Goal: Task Accomplishment & Management: Complete application form

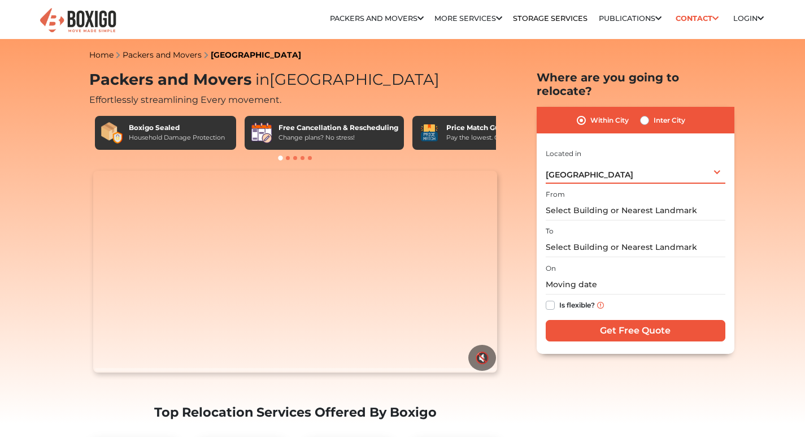
click at [683, 160] on div "[GEOGRAPHIC_DATA] Select City [GEOGRAPHIC_DATA] [GEOGRAPHIC_DATA] [GEOGRAPHIC_D…" at bounding box center [636, 172] width 180 height 24
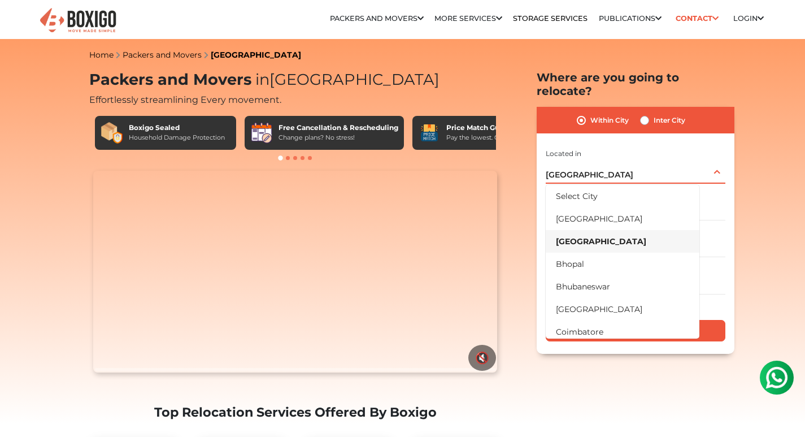
click at [683, 160] on div "[GEOGRAPHIC_DATA] Select City [GEOGRAPHIC_DATA] [GEOGRAPHIC_DATA] [GEOGRAPHIC_D…" at bounding box center [636, 172] width 180 height 24
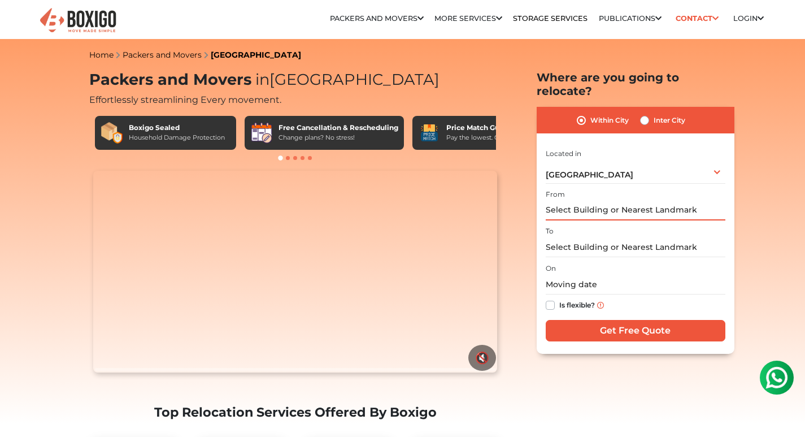
click at [600, 201] on input "text" at bounding box center [636, 211] width 180 height 20
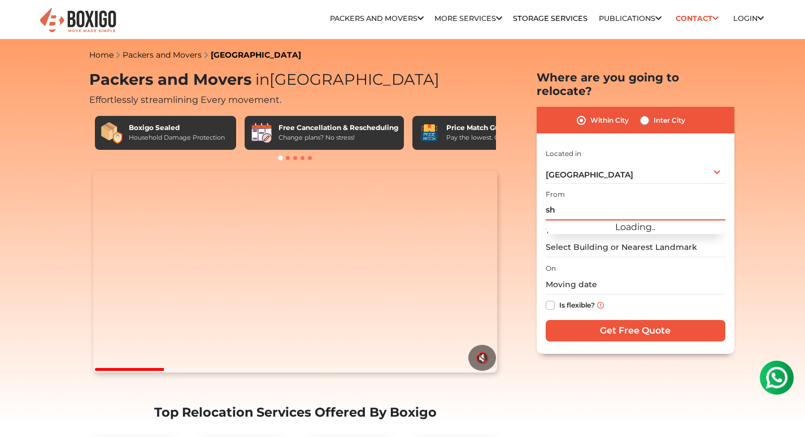
type input "s"
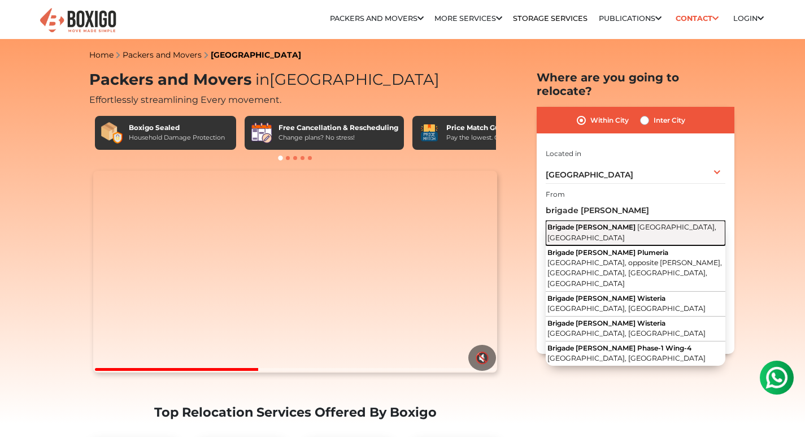
click at [611, 224] on span "[GEOGRAPHIC_DATA], [GEOGRAPHIC_DATA]" at bounding box center [632, 232] width 169 height 19
type input "Brigade [PERSON_NAME], [GEOGRAPHIC_DATA], [GEOGRAPHIC_DATA]"
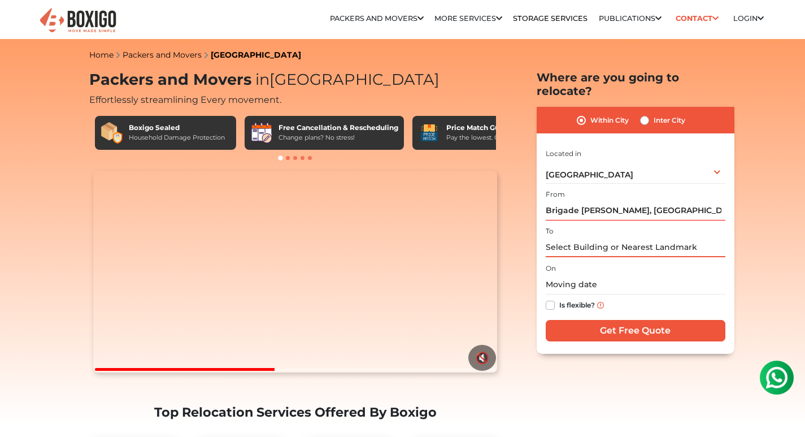
click at [572, 237] on input "text" at bounding box center [636, 247] width 180 height 20
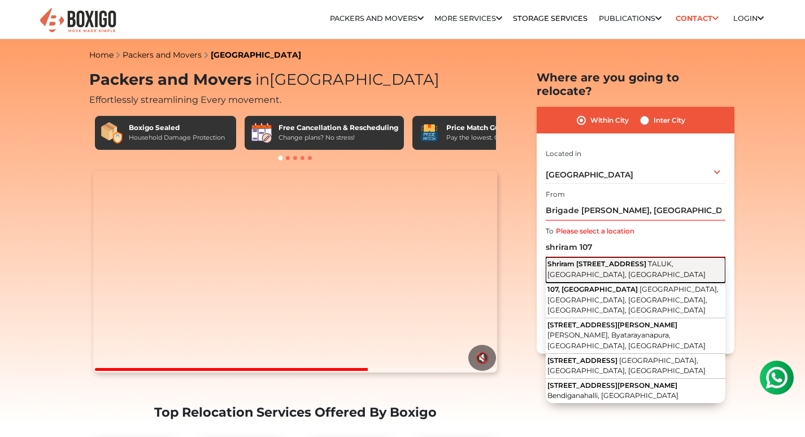
click at [627, 258] on button "Shriram [STREET_ADDRESS]" at bounding box center [636, 269] width 180 height 25
type input "Shriram [STREET_ADDRESS]"
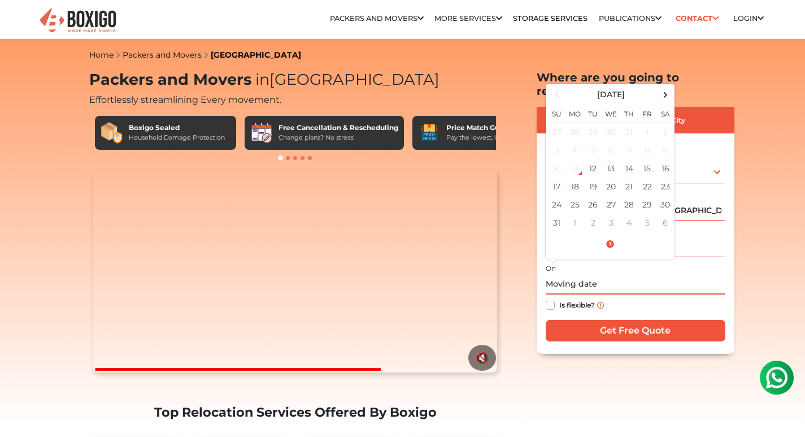
click at [582, 275] on input "text" at bounding box center [636, 285] width 180 height 20
click at [612, 196] on td "27" at bounding box center [612, 205] width 18 height 18
type input "[DATE] 12:00 AM"
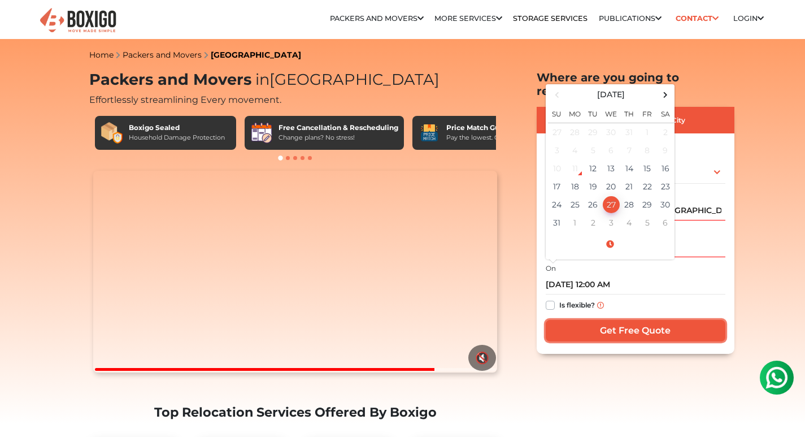
click at [594, 322] on input "Get Free Quote" at bounding box center [636, 330] width 180 height 21
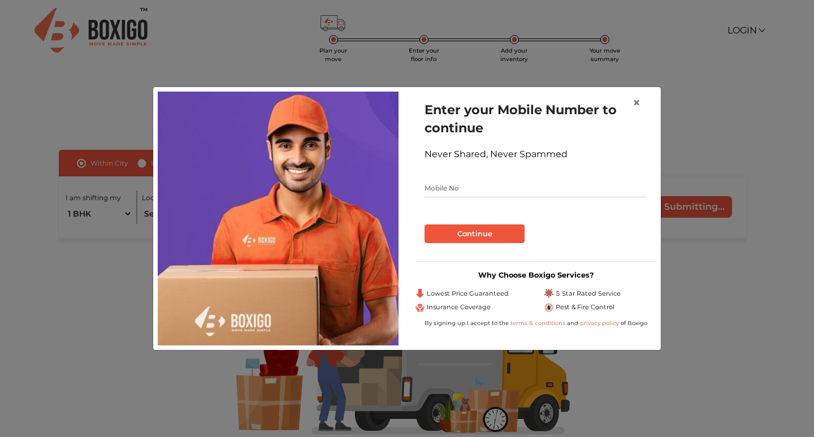
click at [470, 191] on input "text" at bounding box center [535, 188] width 223 height 18
type input "7018087415"
click at [477, 228] on button "Continue" at bounding box center [474, 233] width 100 height 19
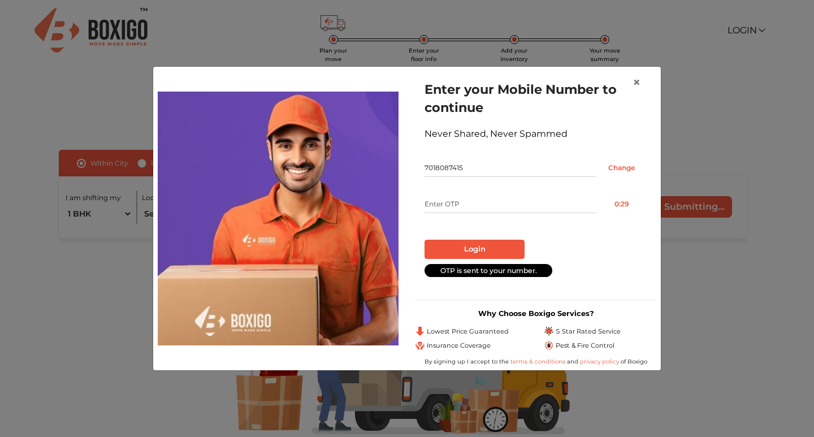
click at [466, 202] on input "text" at bounding box center [509, 204] width 171 height 18
type input "5241"
click at [440, 246] on button "Login" at bounding box center [474, 249] width 100 height 19
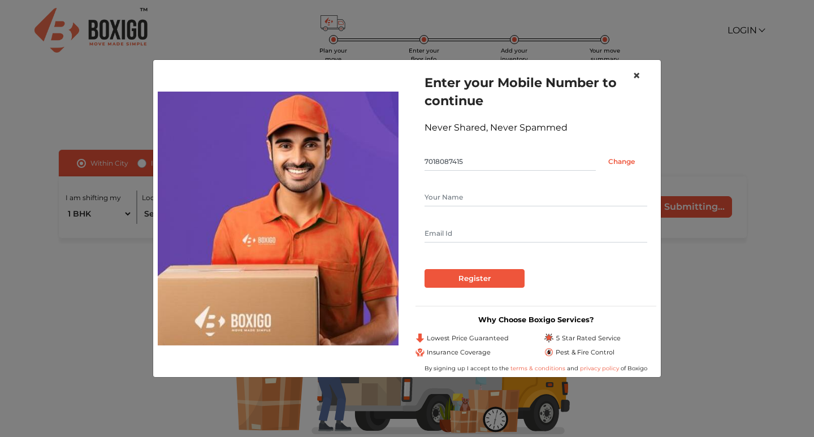
click at [634, 77] on span "×" at bounding box center [636, 75] width 8 height 16
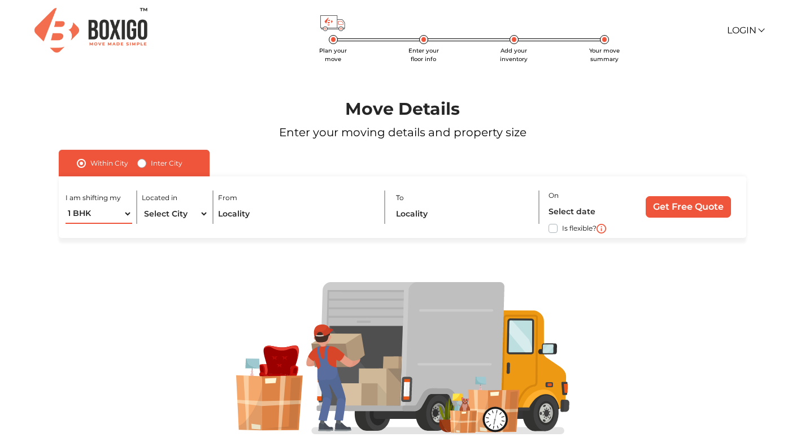
click at [110, 210] on select "1 BHK 2 BHK 3 BHK 3 + BHK FEW ITEMS" at bounding box center [99, 214] width 67 height 20
select select "2 BHK"
click at [66, 204] on select "1 BHK 2 BHK 3 BHK 3 + BHK FEW ITEMS" at bounding box center [99, 214] width 67 height 20
click at [183, 218] on select "Select City Bangalore Bengaluru Bhopal Bhubaneswar Chennai Coimbatore Cuttack D…" at bounding box center [175, 214] width 67 height 20
select select "[GEOGRAPHIC_DATA]"
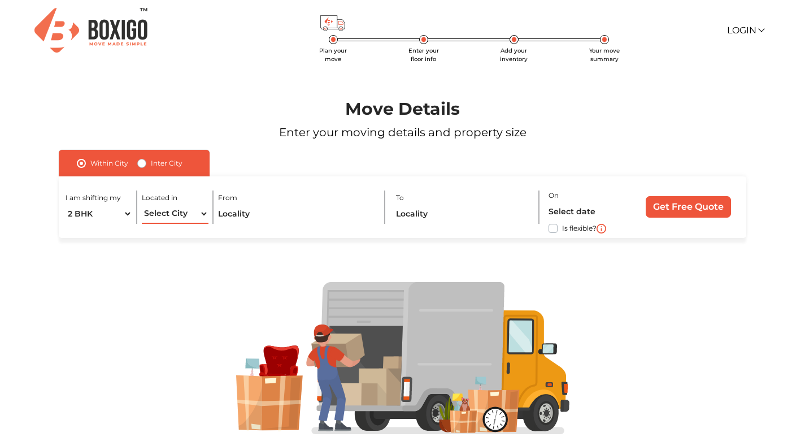
click at [142, 204] on select "Select City Bangalore Bengaluru Bhopal Bhubaneswar Chennai Coimbatore Cuttack D…" at bounding box center [175, 214] width 67 height 20
click at [279, 218] on input "text" at bounding box center [296, 214] width 157 height 20
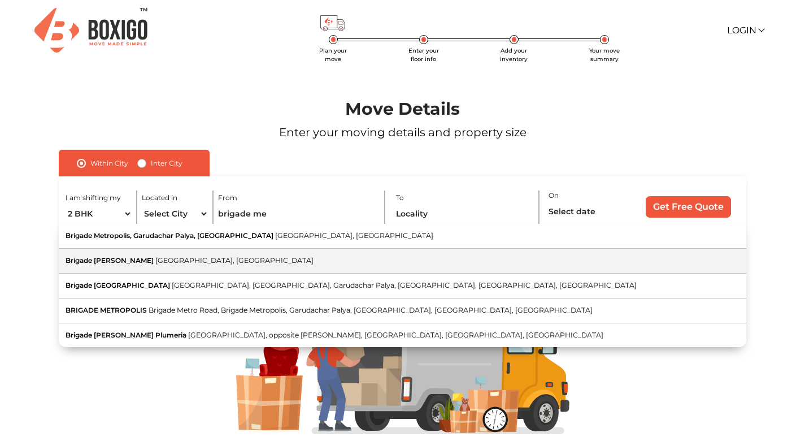
click at [233, 262] on span "[GEOGRAPHIC_DATA], [GEOGRAPHIC_DATA]" at bounding box center [234, 260] width 158 height 8
type input "Brigade [PERSON_NAME], [GEOGRAPHIC_DATA], [GEOGRAPHIC_DATA]"
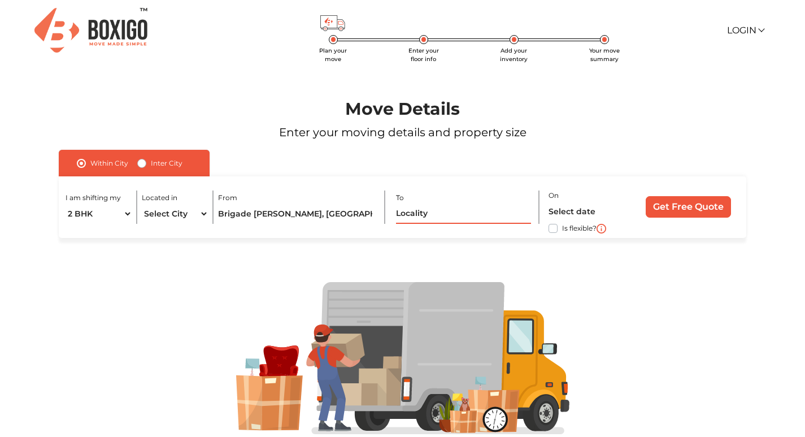
click at [441, 217] on input "text" at bounding box center [463, 214] width 135 height 20
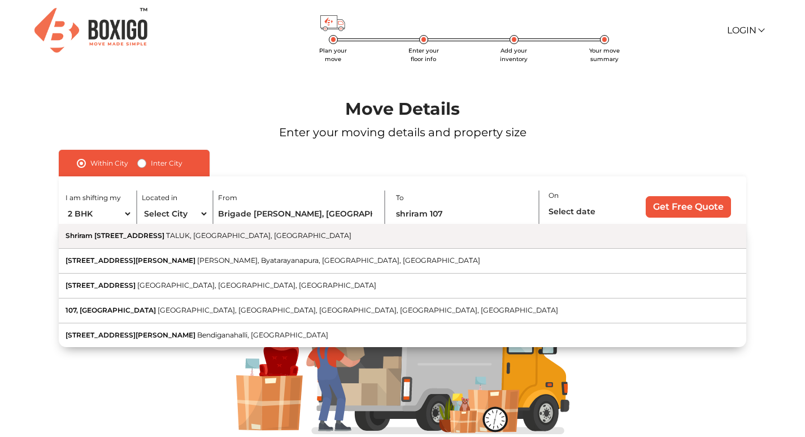
click at [177, 233] on span "TALUK, [GEOGRAPHIC_DATA], [GEOGRAPHIC_DATA]" at bounding box center [258, 235] width 185 height 8
type input "Shriram [STREET_ADDRESS]"
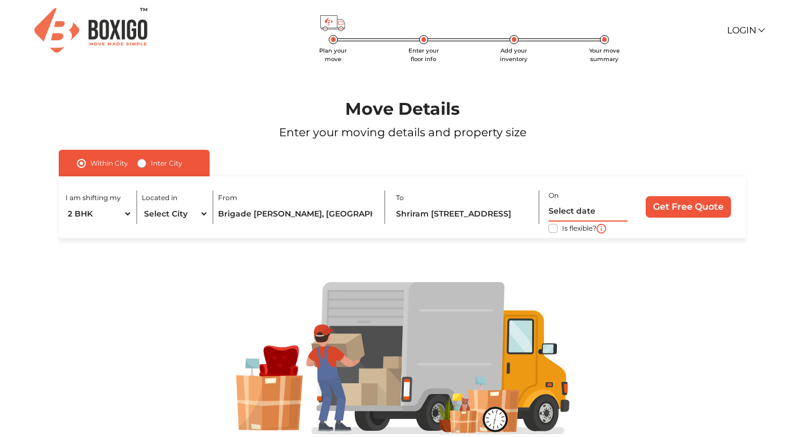
click at [582, 211] on input "text" at bounding box center [588, 212] width 79 height 20
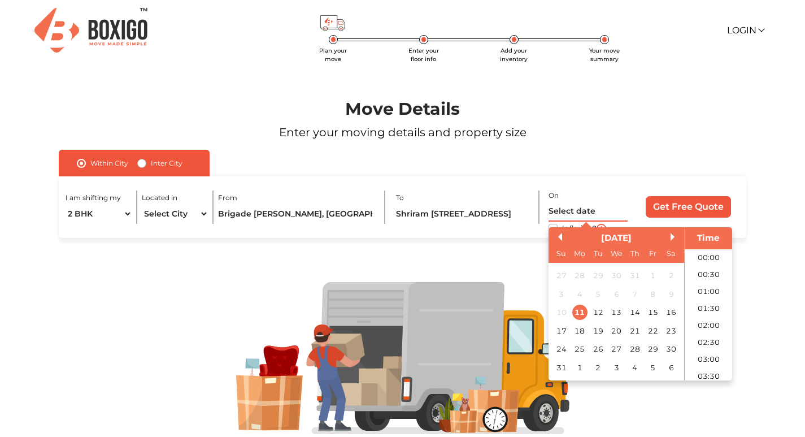
scroll to position [469, 0]
click at [617, 345] on div "27" at bounding box center [616, 348] width 15 height 15
type input "27/08/2025 12:00 AM"
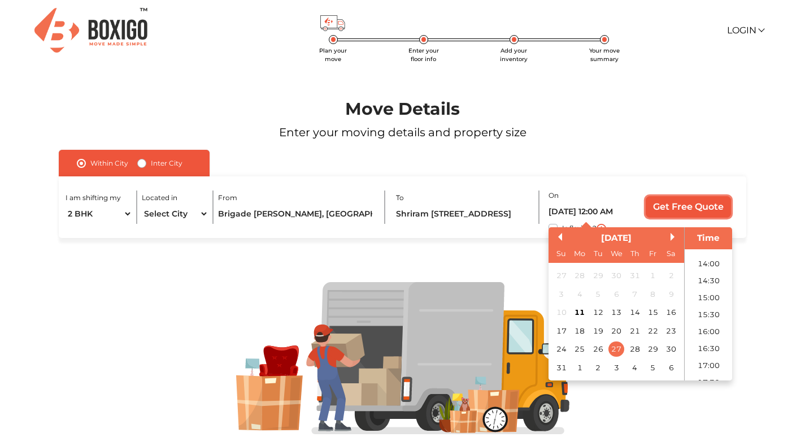
click at [671, 207] on input "Get Free Quote" at bounding box center [688, 206] width 85 height 21
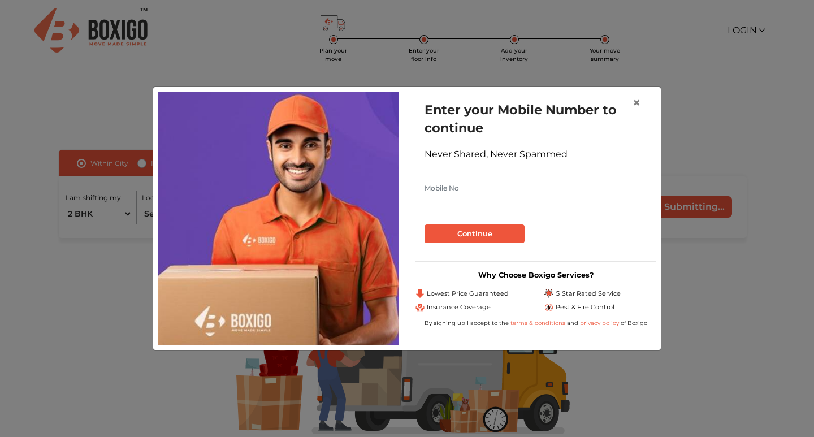
click at [490, 188] on input "text" at bounding box center [535, 188] width 223 height 18
type input "7018"
click at [638, 105] on span "×" at bounding box center [636, 102] width 8 height 16
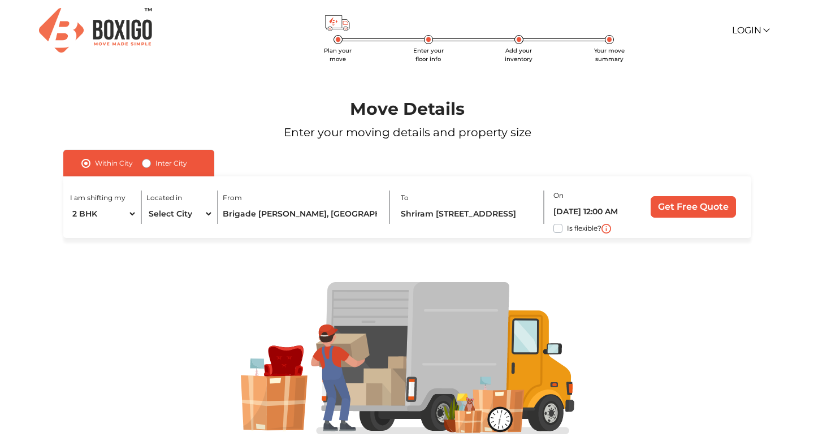
scroll to position [42, 0]
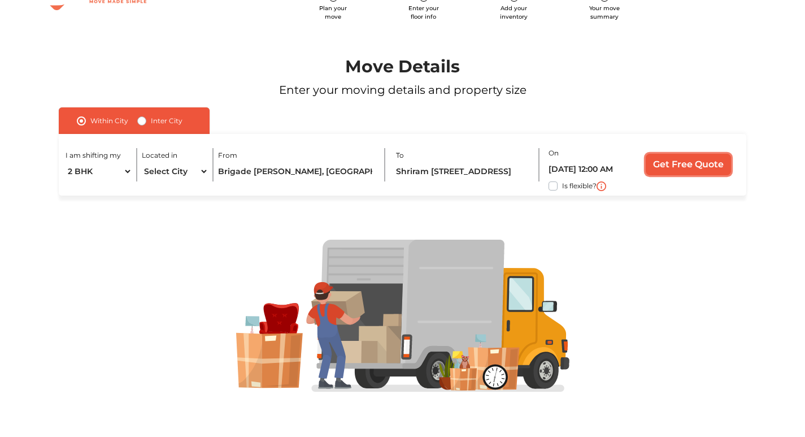
click at [683, 168] on input "Get Free Quote" at bounding box center [688, 164] width 85 height 21
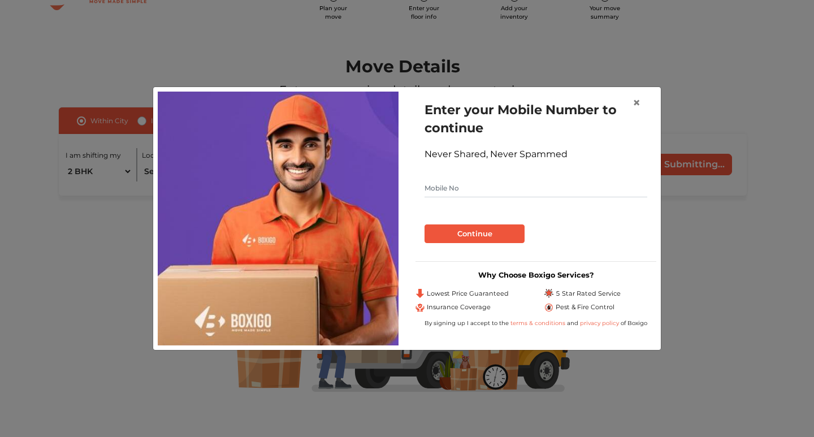
click at [480, 192] on input "text" at bounding box center [535, 188] width 223 height 18
type input "7018087415"
click at [482, 230] on button "Continue" at bounding box center [474, 233] width 100 height 19
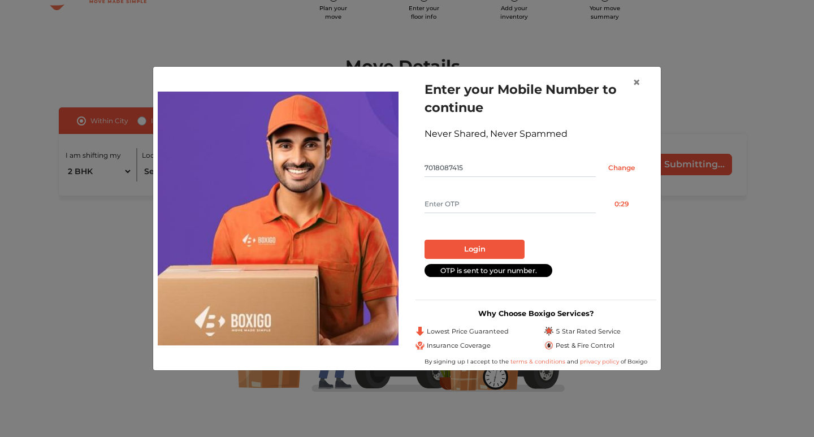
click at [454, 198] on input "text" at bounding box center [509, 204] width 171 height 18
type input "8362"
click at [499, 244] on button "Login" at bounding box center [474, 249] width 100 height 19
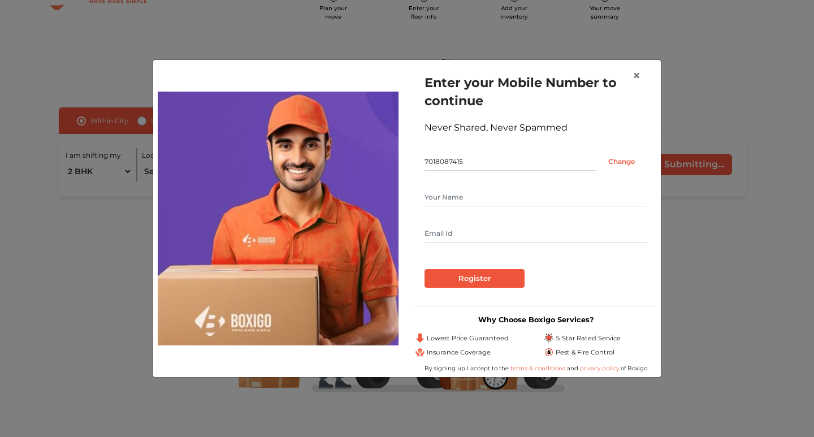
click at [473, 199] on input "text" at bounding box center [535, 197] width 223 height 18
type input "ASHEESH KAUSHAL"
type input "asheesh.kaushal@gmail.com"
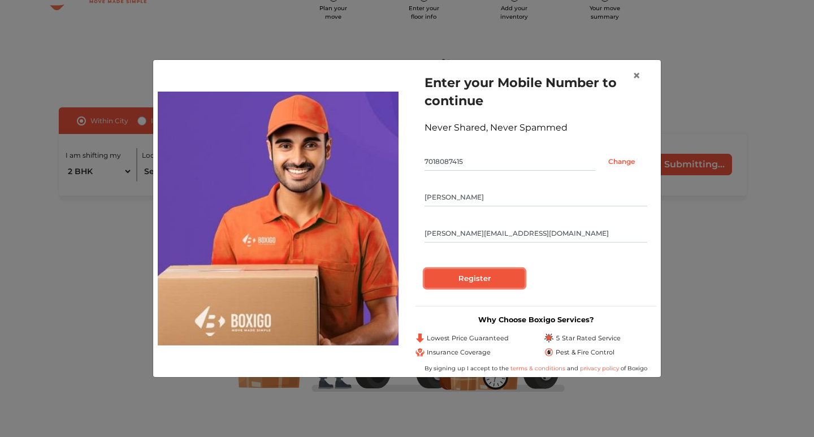
click at [473, 282] on input "Register" at bounding box center [474, 278] width 100 height 19
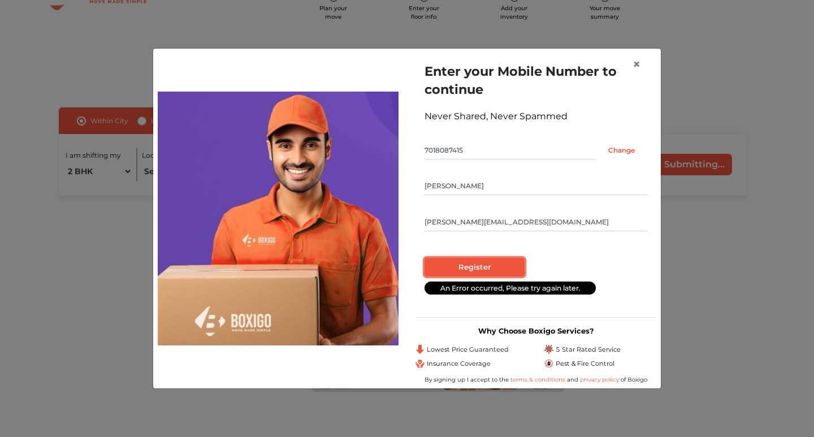
click at [470, 270] on input "Register" at bounding box center [474, 267] width 100 height 19
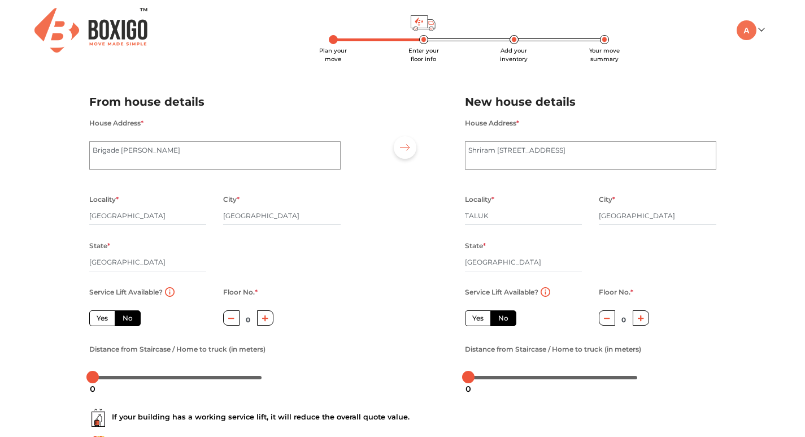
scroll to position [57, 0]
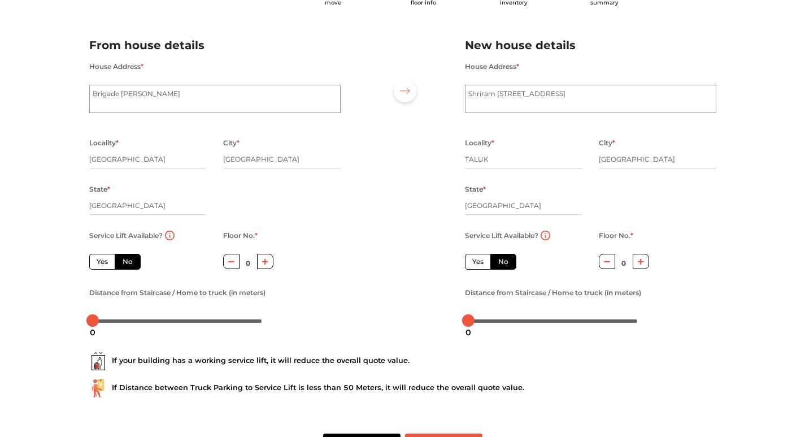
click at [97, 259] on label "Yes" at bounding box center [102, 262] width 26 height 16
click at [97, 259] on input "Yes" at bounding box center [100, 260] width 7 height 7
radio input "true"
click at [118, 259] on label "No" at bounding box center [128, 262] width 26 height 16
click at [123, 259] on input "No" at bounding box center [126, 260] width 7 height 7
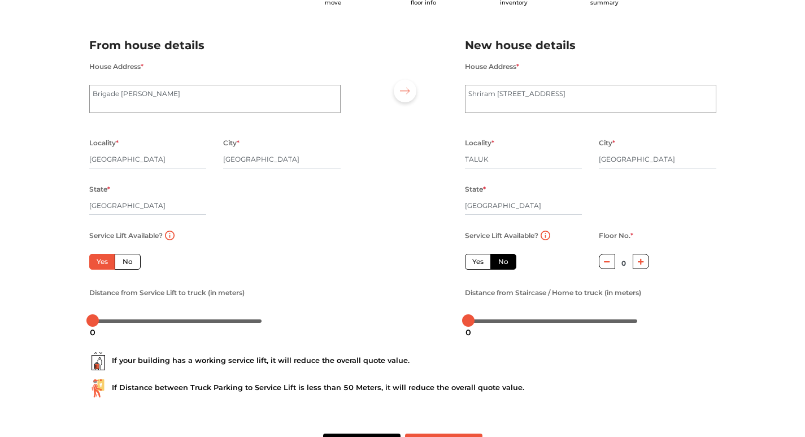
radio input "true"
click at [97, 261] on label "Yes" at bounding box center [102, 262] width 26 height 16
click at [97, 261] on input "Yes" at bounding box center [100, 260] width 7 height 7
radio input "true"
click at [121, 263] on label "No" at bounding box center [128, 262] width 26 height 16
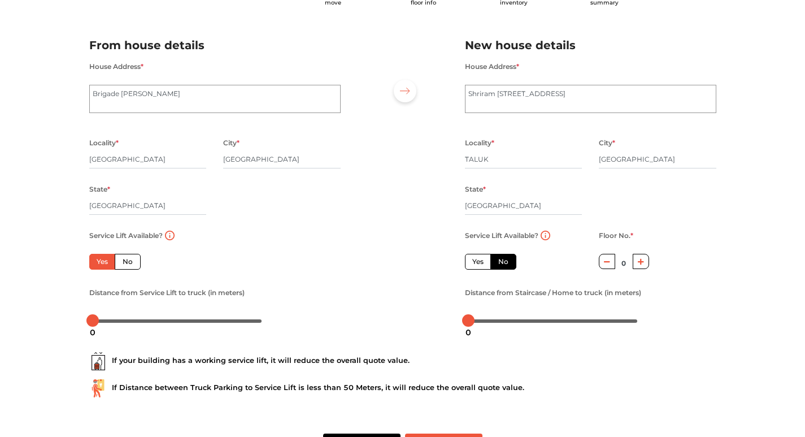
click at [123, 263] on input "No" at bounding box center [126, 260] width 7 height 7
radio input "true"
click at [98, 264] on label "Yes" at bounding box center [102, 262] width 26 height 16
click at [98, 264] on input "Yes" at bounding box center [100, 260] width 7 height 7
radio input "true"
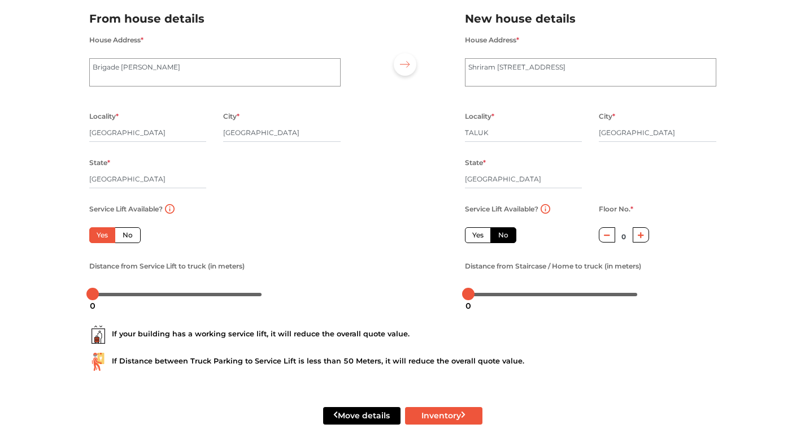
scroll to position [98, 0]
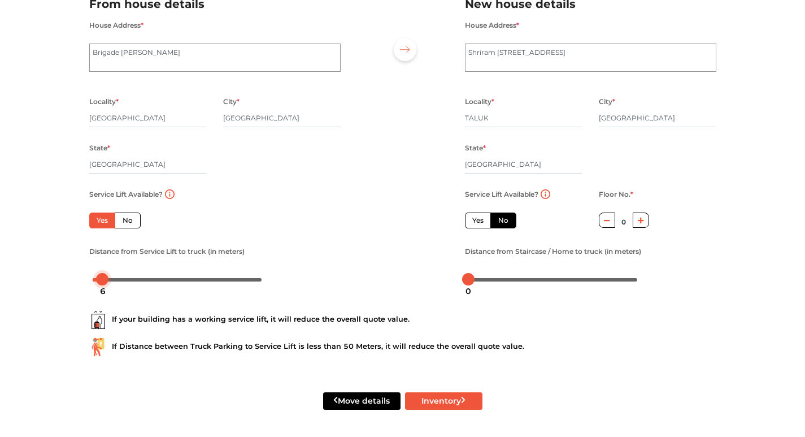
click at [102, 279] on div at bounding box center [178, 279] width 170 height 7
click at [119, 279] on div at bounding box center [178, 279] width 170 height 7
click at [98, 278] on div at bounding box center [178, 279] width 170 height 7
click at [106, 278] on div at bounding box center [178, 279] width 170 height 7
click at [99, 278] on div at bounding box center [105, 279] width 12 height 12
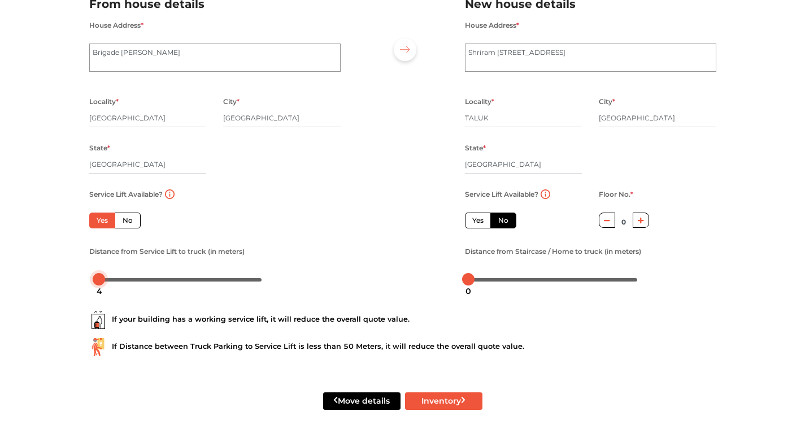
click at [99, 279] on div at bounding box center [178, 279] width 170 height 7
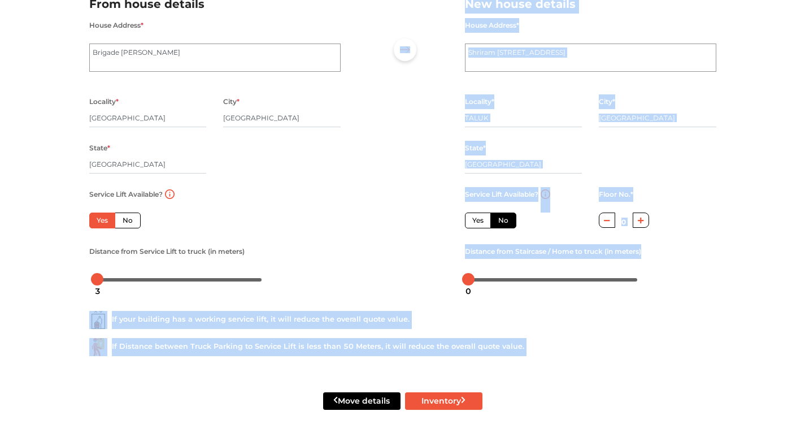
drag, startPoint x: 97, startPoint y: 282, endPoint x: 88, endPoint y: 281, distance: 9.1
click at [88, 281] on body "Plan your move Enter your floor info Add your inventory Your move summary My Mo…" at bounding box center [402, 120] width 805 height 437
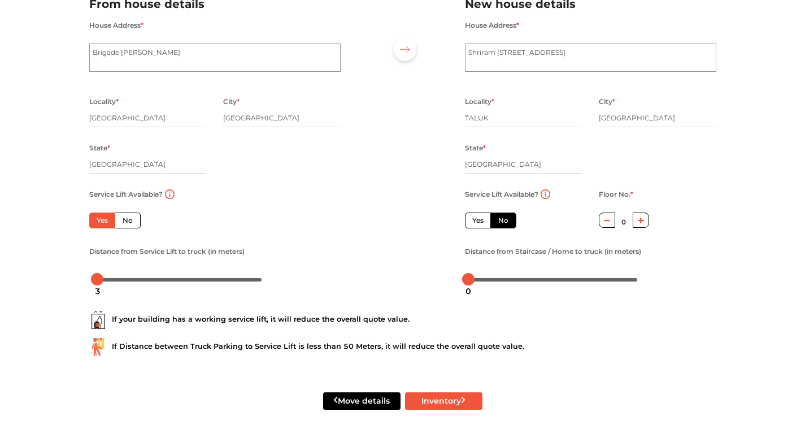
click at [164, 271] on div at bounding box center [177, 279] width 176 height 18
click at [476, 218] on label "Yes" at bounding box center [478, 221] width 26 height 16
click at [476, 218] on input "Yes" at bounding box center [476, 218] width 7 height 7
radio input "false"
click at [467, 278] on div at bounding box center [468, 279] width 12 height 12
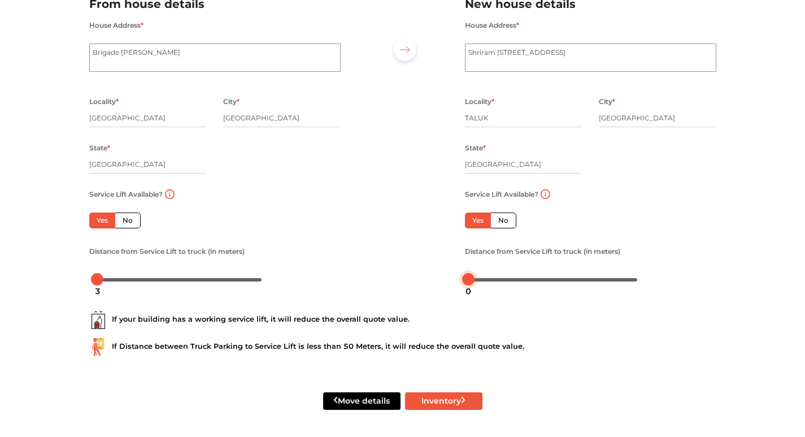
click at [470, 278] on div at bounding box center [468, 279] width 12 height 12
click at [475, 276] on div at bounding box center [554, 279] width 170 height 7
click at [445, 405] on button "Inventory" at bounding box center [443, 401] width 77 height 18
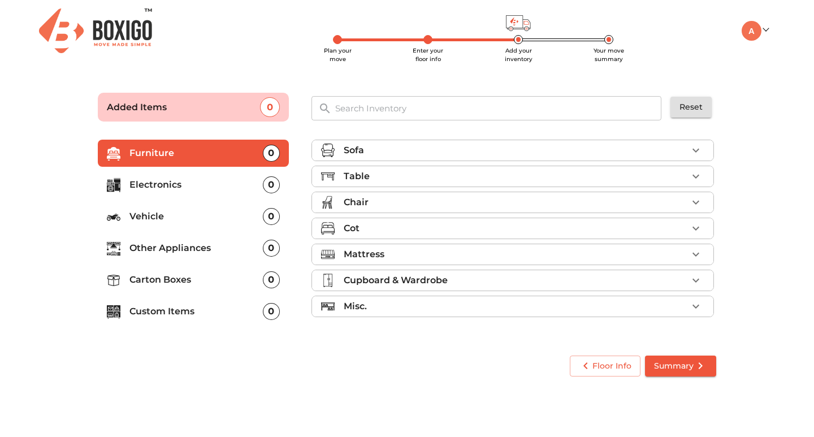
click at [694, 148] on icon "button" at bounding box center [696, 151] width 14 height 14
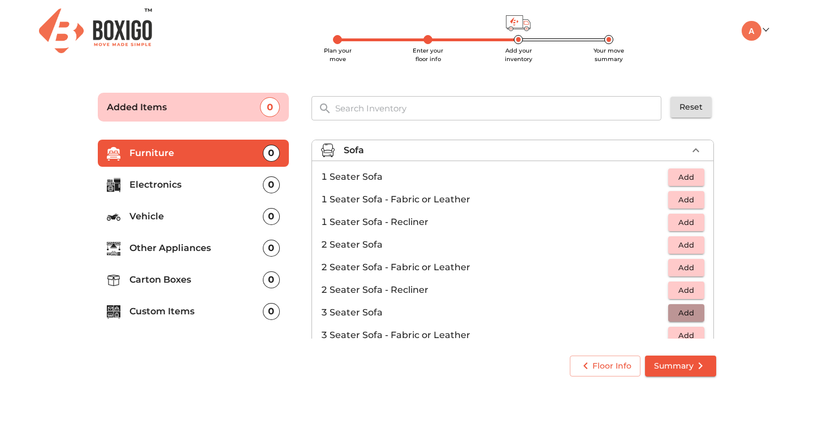
click at [678, 313] on span "Add" at bounding box center [686, 312] width 25 height 13
click at [692, 309] on icon "button" at bounding box center [696, 313] width 8 height 8
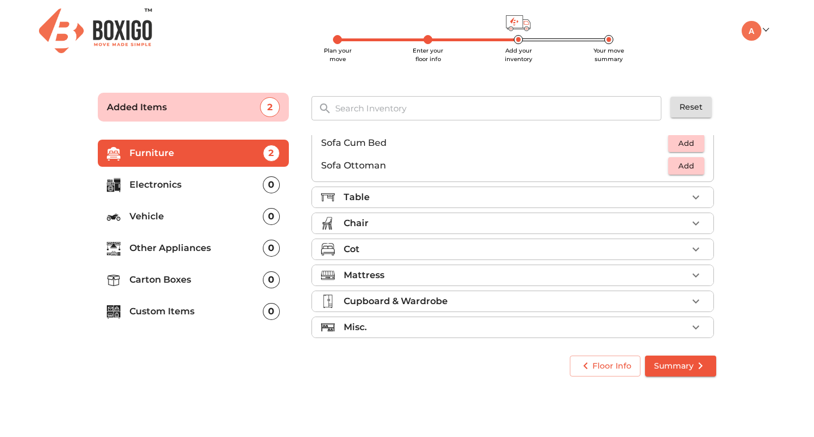
scroll to position [336, 0]
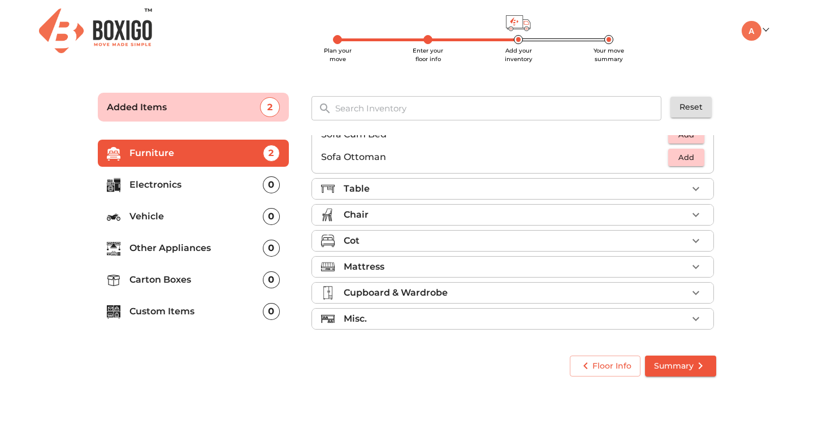
click at [690, 238] on icon "button" at bounding box center [696, 241] width 14 height 14
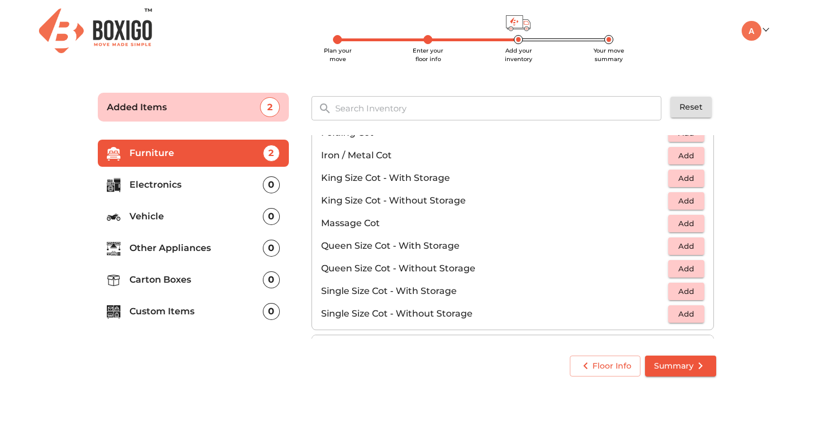
scroll to position [280, 0]
click at [688, 199] on span "Add" at bounding box center [686, 201] width 25 height 13
click at [686, 241] on span "Add" at bounding box center [686, 246] width 25 height 13
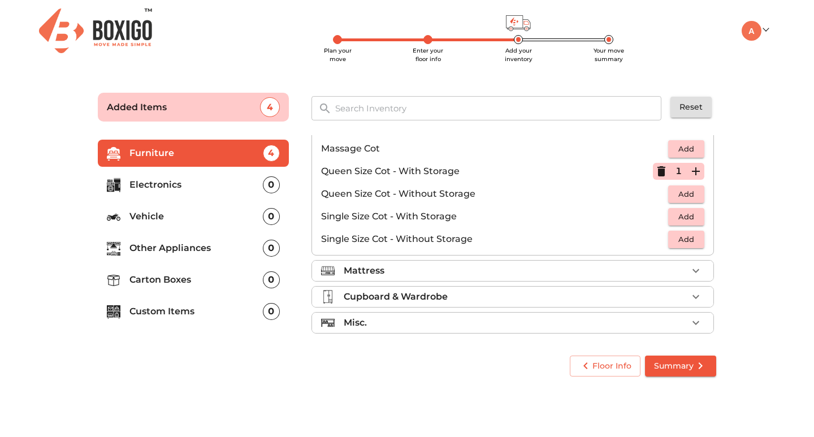
scroll to position [359, 0]
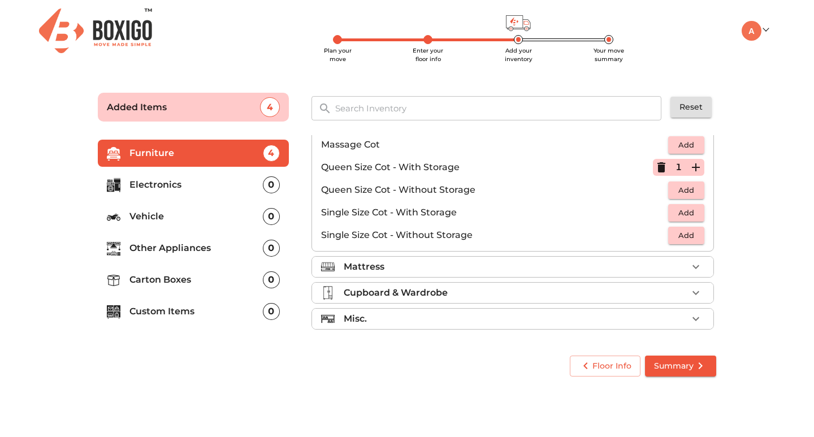
click at [689, 265] on icon "button" at bounding box center [696, 267] width 14 height 14
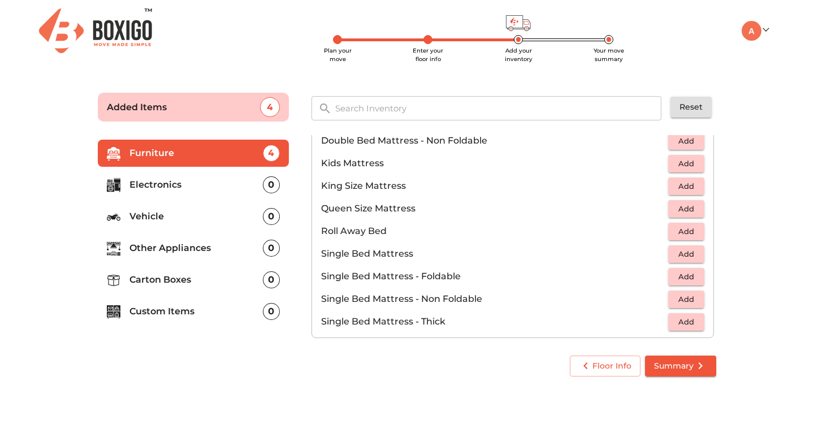
scroll to position [129, 0]
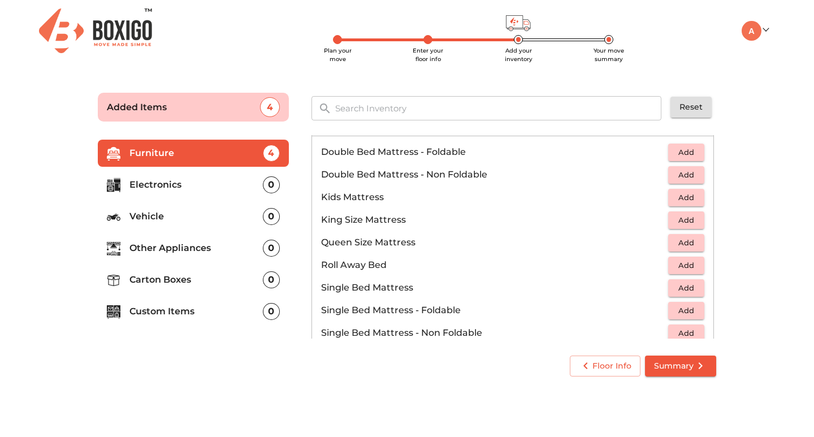
click at [686, 194] on span "Add" at bounding box center [686, 197] width 25 height 13
click at [688, 243] on span "Add" at bounding box center [686, 242] width 25 height 13
click at [692, 244] on icon "button" at bounding box center [696, 243] width 14 height 14
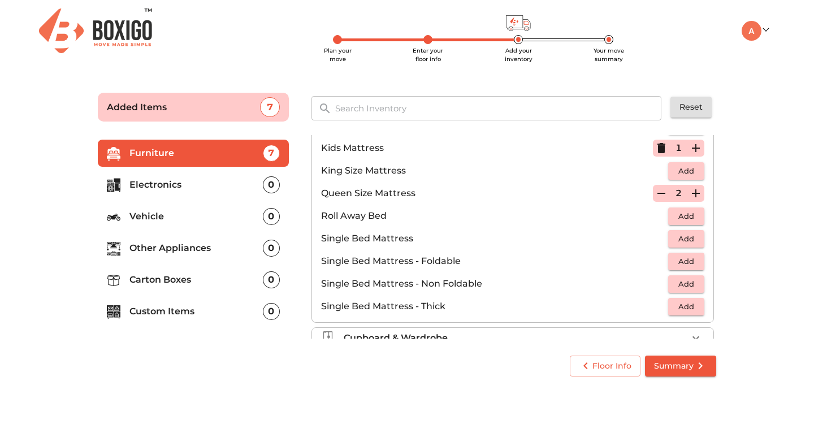
scroll to position [223, 0]
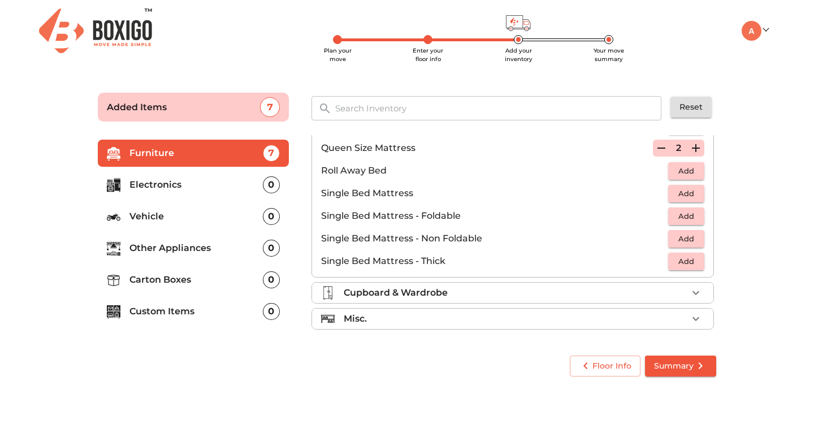
click at [677, 294] on div "Cupboard & Wardrobe" at bounding box center [516, 293] width 344 height 14
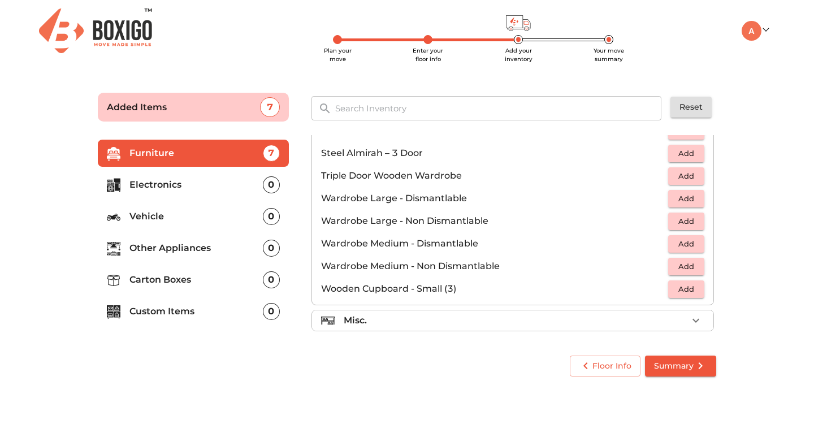
scroll to position [382, 0]
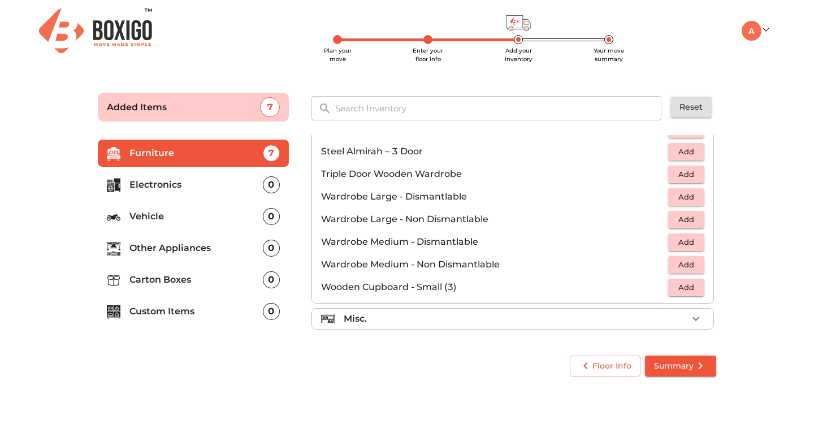
click at [672, 316] on div "Misc." at bounding box center [516, 319] width 344 height 14
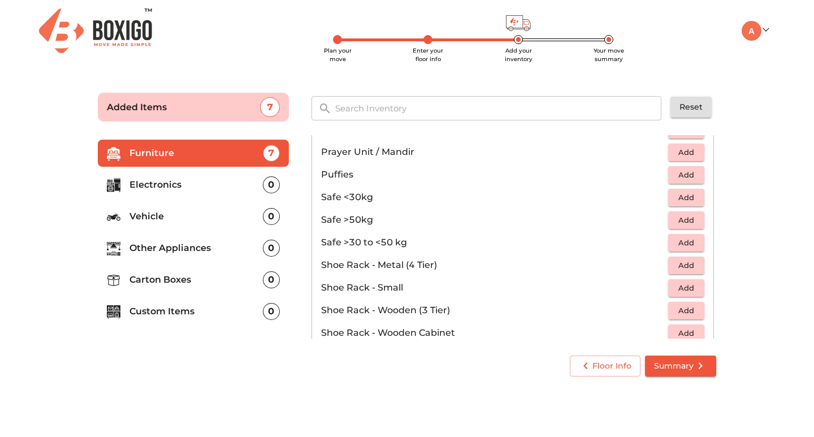
scroll to position [565, 0]
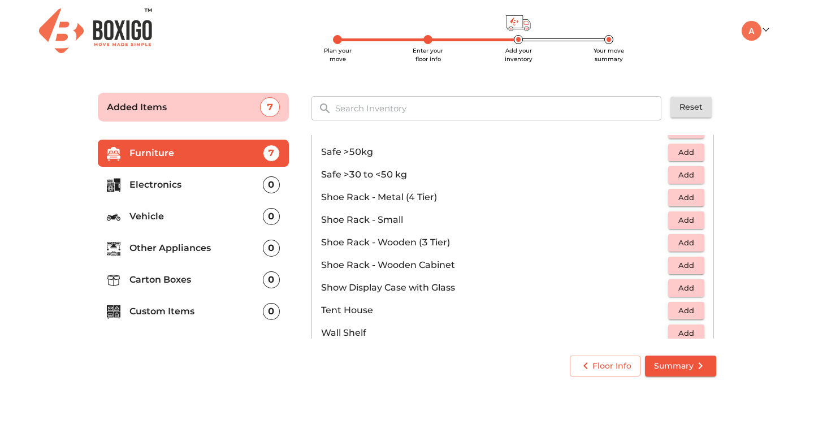
click at [214, 192] on p "Electronics" at bounding box center [195, 185] width 133 height 14
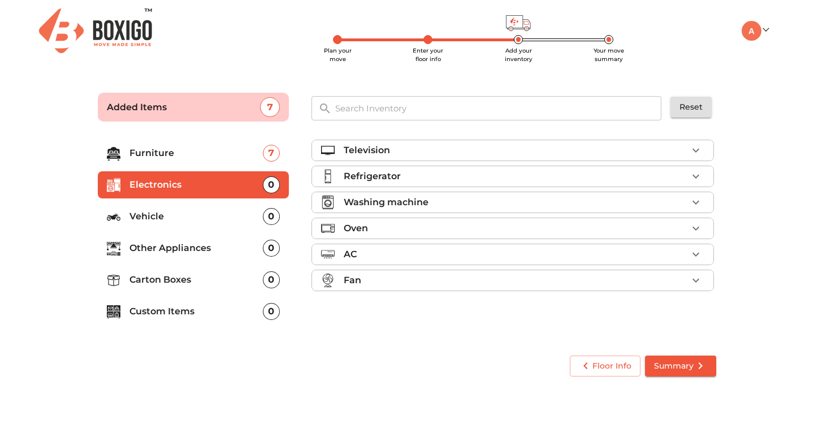
scroll to position [0, 0]
click at [692, 150] on icon "button" at bounding box center [696, 151] width 14 height 14
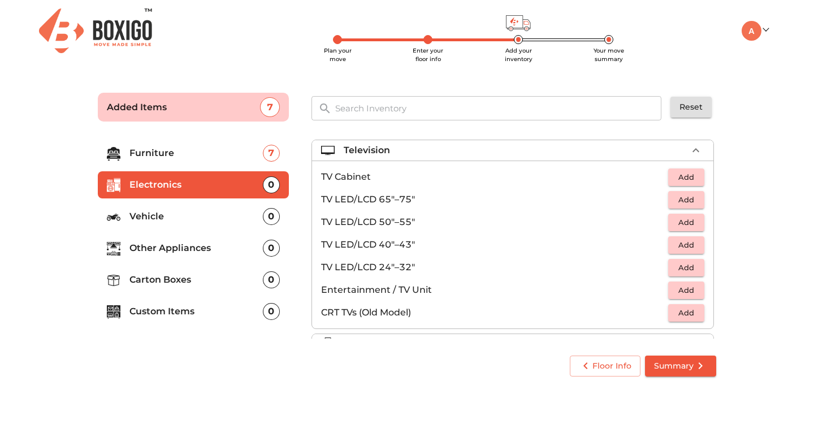
click at [674, 241] on span "Add" at bounding box center [686, 245] width 25 height 13
click at [748, 236] on main "Plan your move Enter your floor info Add your inventory Your move summary Added…" at bounding box center [407, 232] width 814 height 311
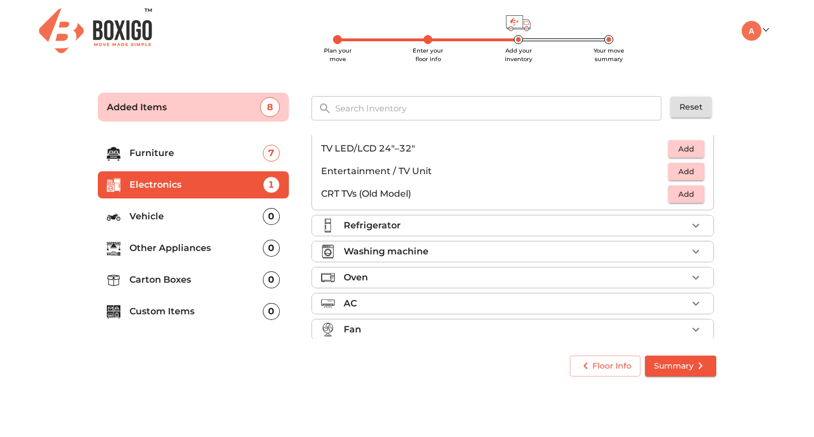
scroll to position [129, 0]
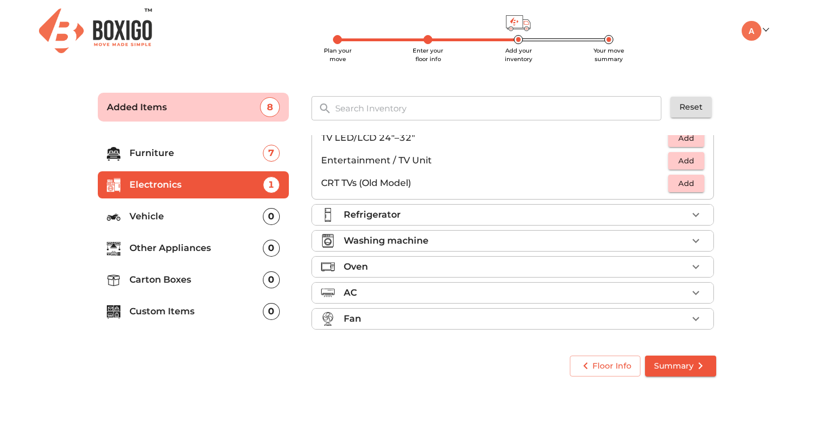
click at [692, 213] on icon "button" at bounding box center [696, 215] width 14 height 14
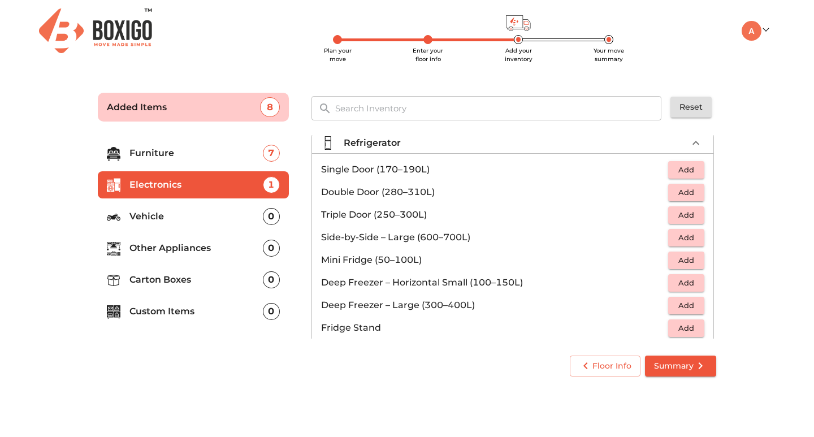
scroll to position [16, 0]
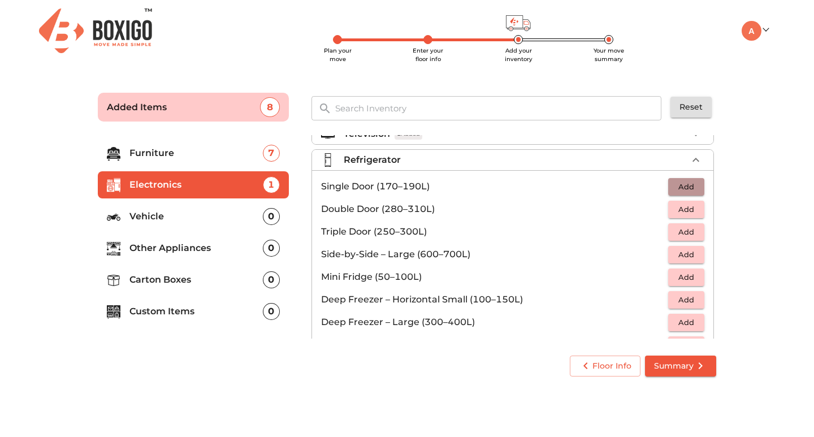
click at [681, 185] on span "Add" at bounding box center [686, 186] width 25 height 13
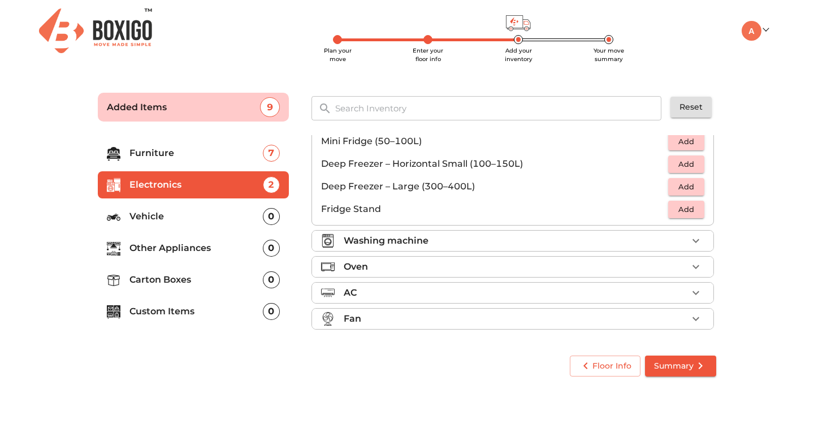
click at [690, 240] on icon "button" at bounding box center [696, 241] width 14 height 14
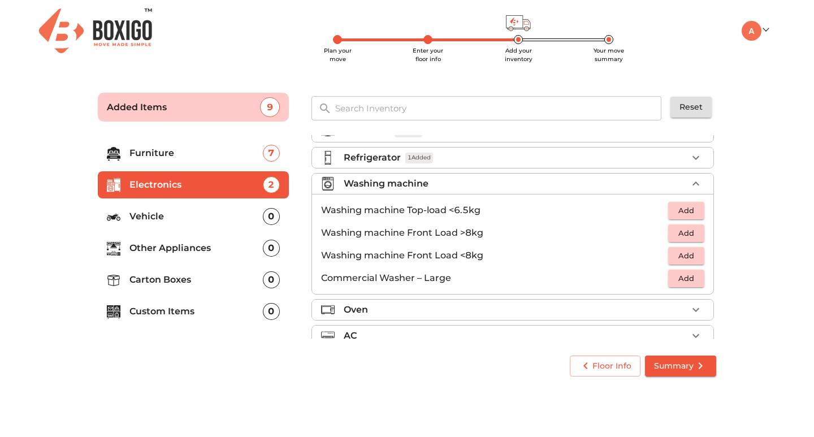
scroll to position [0, 0]
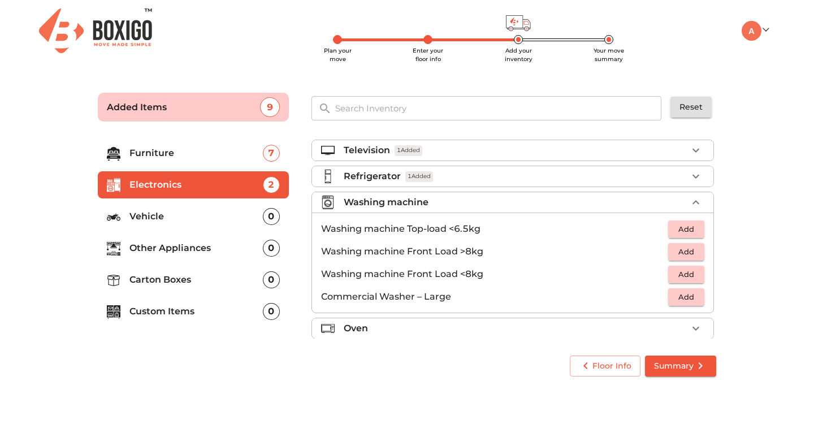
click at [682, 229] on span "Add" at bounding box center [686, 229] width 25 height 13
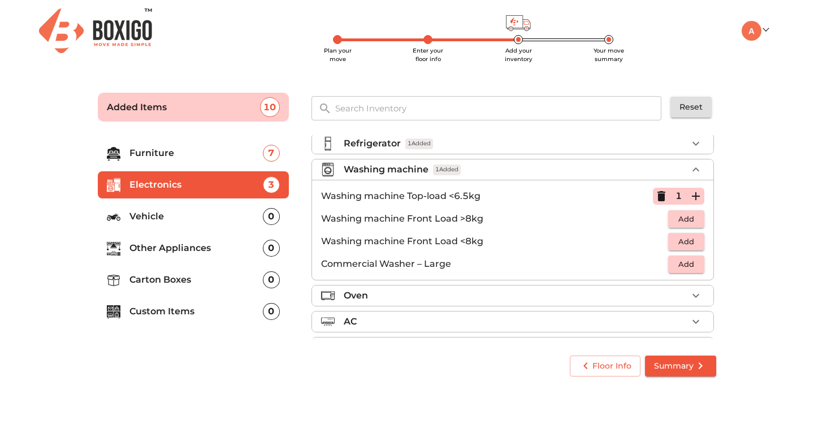
scroll to position [62, 0]
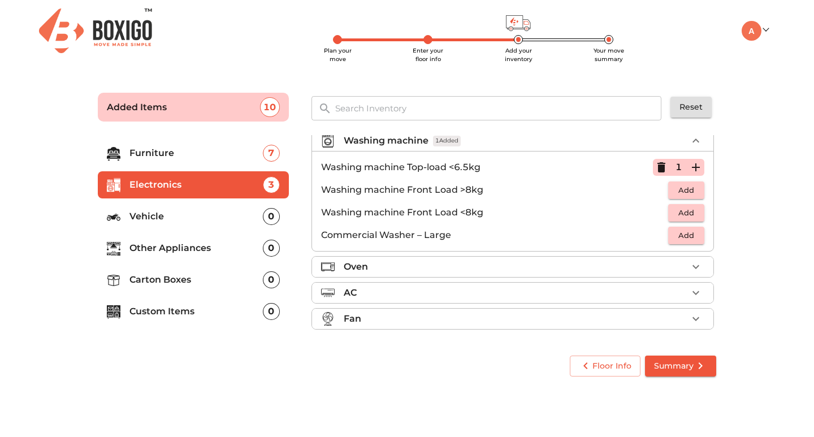
click at [689, 268] on icon "button" at bounding box center [696, 267] width 14 height 14
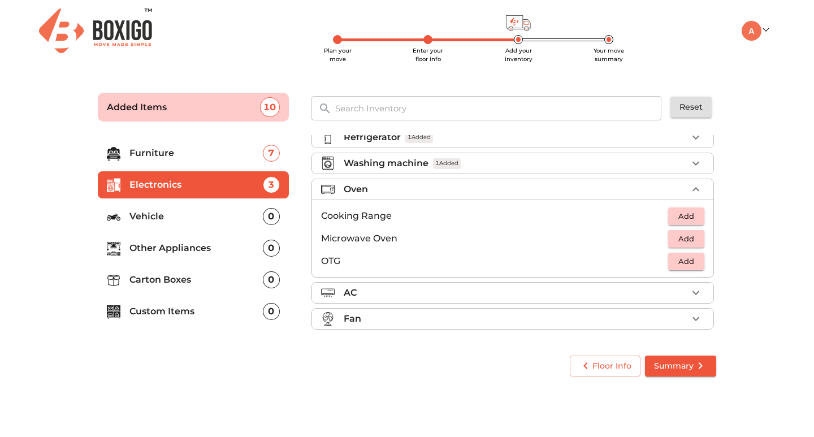
scroll to position [39, 0]
click at [675, 241] on span "Add" at bounding box center [686, 238] width 25 height 13
click at [247, 226] on li "Vehicle 0" at bounding box center [193, 216] width 191 height 27
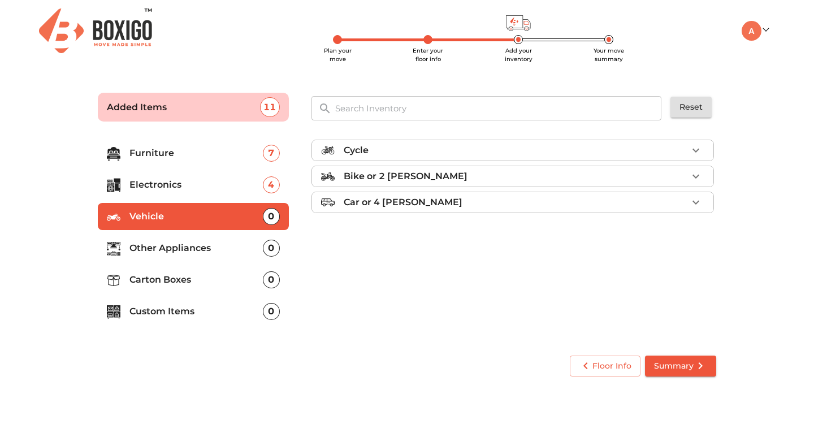
click at [564, 178] on div "Bike or 2 wheeler" at bounding box center [516, 177] width 344 height 14
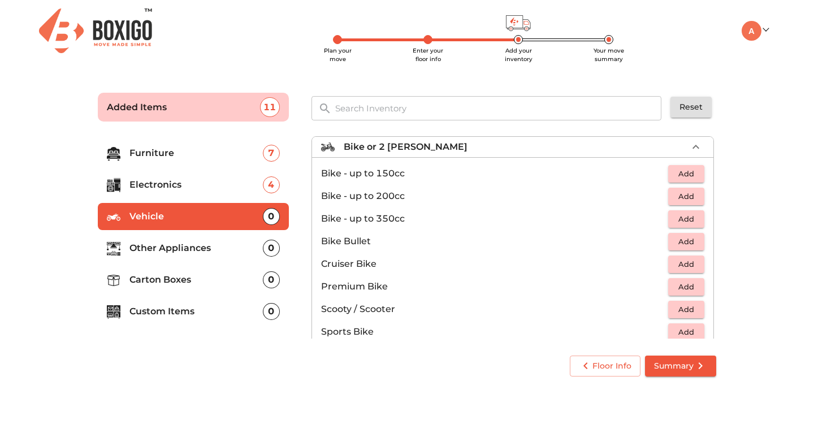
scroll to position [74, 0]
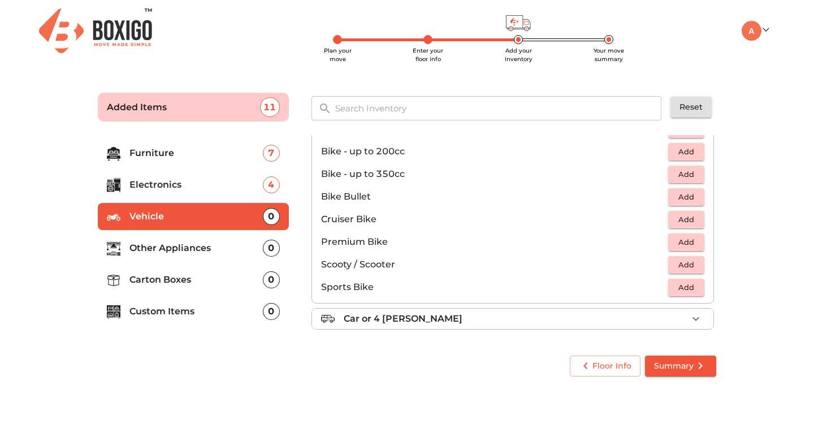
click at [674, 220] on span "Add" at bounding box center [686, 219] width 25 height 13
click at [193, 283] on p "Carton Boxes" at bounding box center [195, 280] width 133 height 14
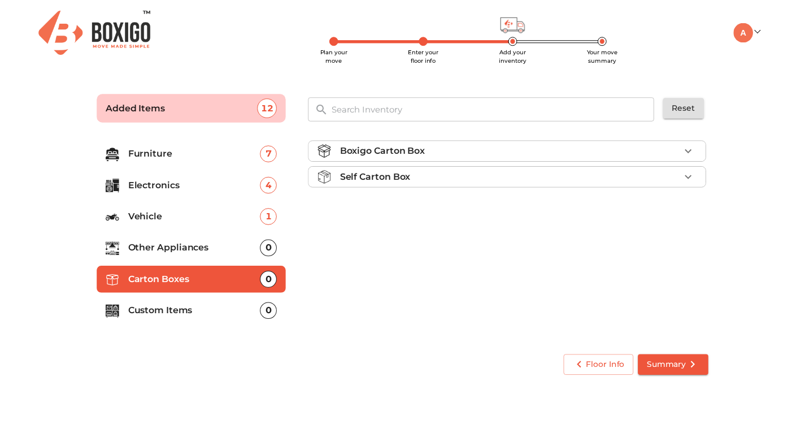
scroll to position [0, 0]
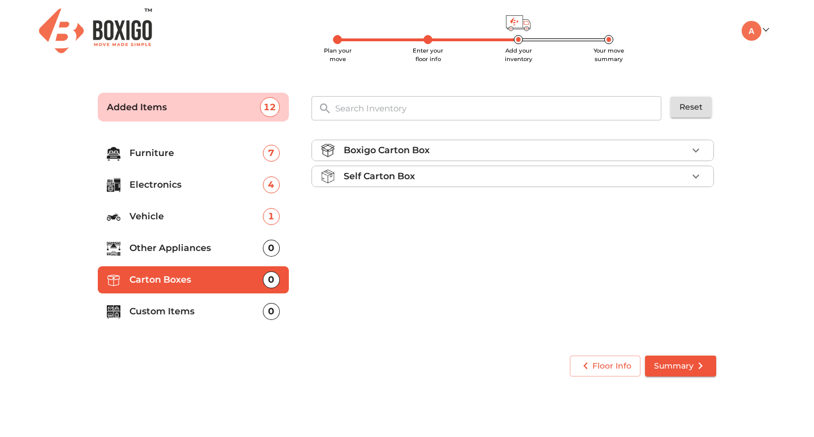
click at [687, 171] on li "Self Carton Box" at bounding box center [512, 176] width 401 height 20
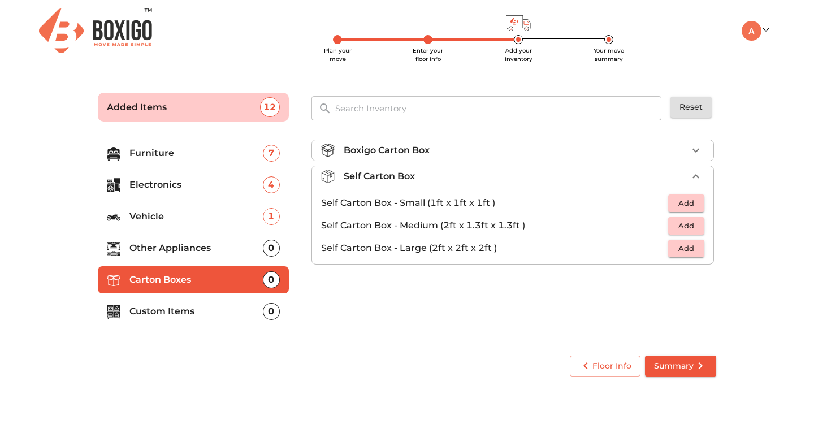
click at [697, 248] on span "Add" at bounding box center [686, 248] width 25 height 13
click at [697, 248] on icon "button" at bounding box center [696, 248] width 14 height 14
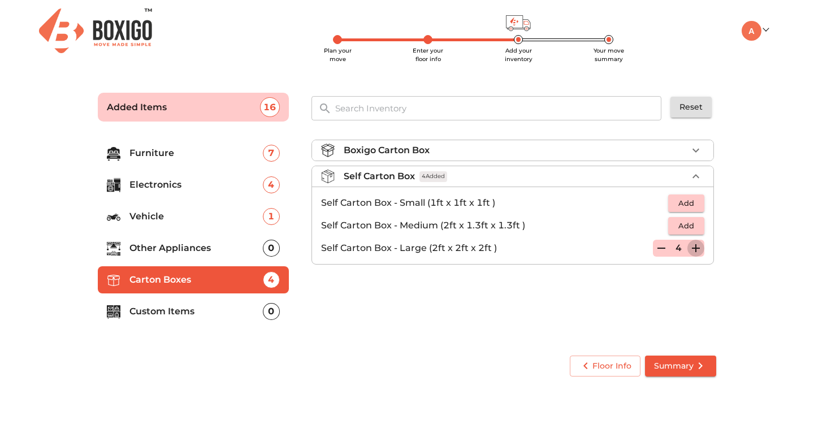
click at [697, 248] on icon "button" at bounding box center [696, 248] width 14 height 14
click at [662, 248] on icon "button" at bounding box center [662, 248] width 14 height 14
click at [697, 159] on li "Boxigo Carton Box" at bounding box center [512, 150] width 401 height 20
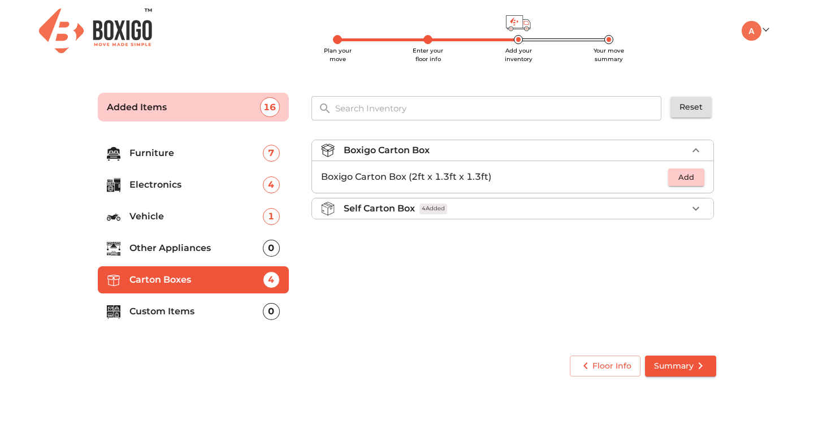
click at [691, 179] on span "Add" at bounding box center [686, 177] width 25 height 13
click at [691, 179] on icon "button" at bounding box center [696, 177] width 14 height 14
click at [697, 177] on icon "button" at bounding box center [696, 177] width 8 height 8
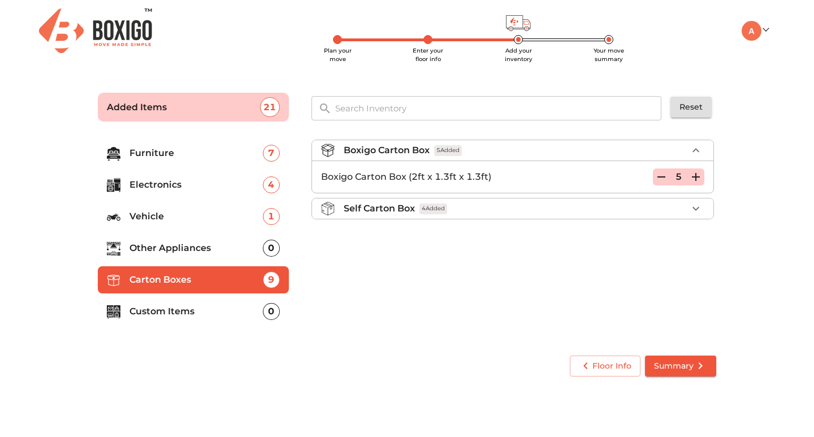
click at [683, 367] on span "Summary" at bounding box center [680, 366] width 53 height 14
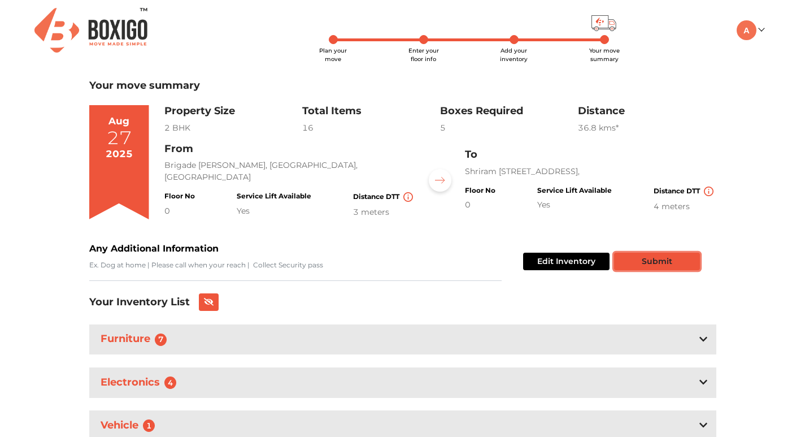
click at [657, 265] on button "Submit" at bounding box center [657, 262] width 86 height 18
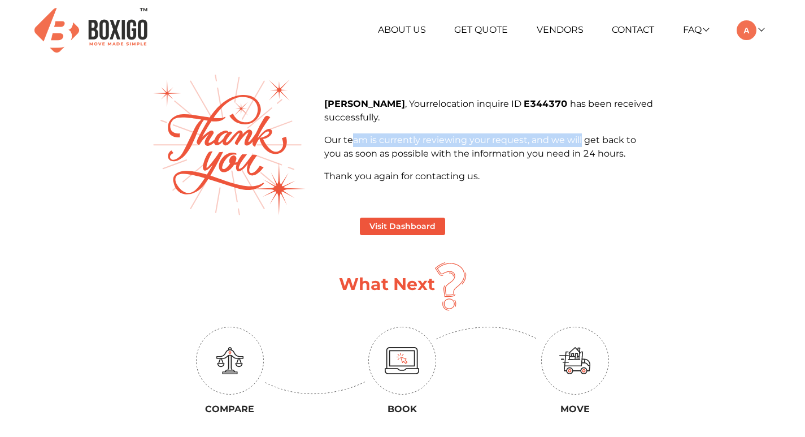
drag, startPoint x: 355, startPoint y: 139, endPoint x: 540, endPoint y: 148, distance: 185.0
click at [575, 143] on p "Our team is currently reviewing your request, and we will get back to you as so…" at bounding box center [488, 146] width 329 height 27
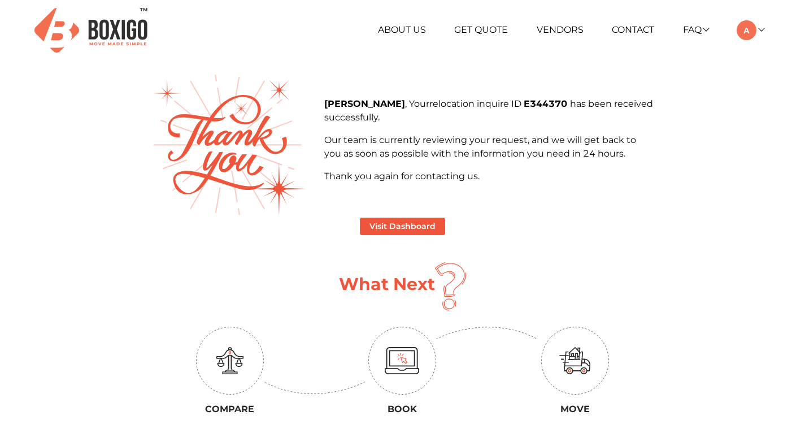
click at [475, 156] on p "Our team is currently reviewing your request, and we will get back to you as so…" at bounding box center [488, 146] width 329 height 27
